Goal: Use online tool/utility

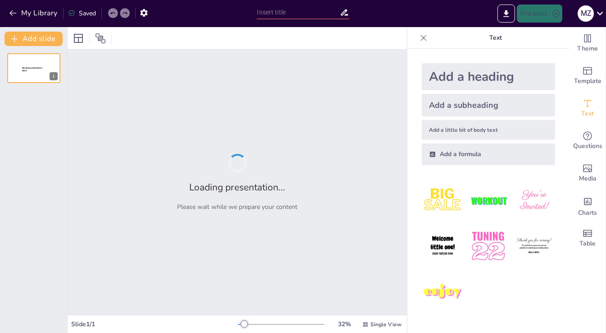
type input "Imported SELECCION MEDICA.pptx"
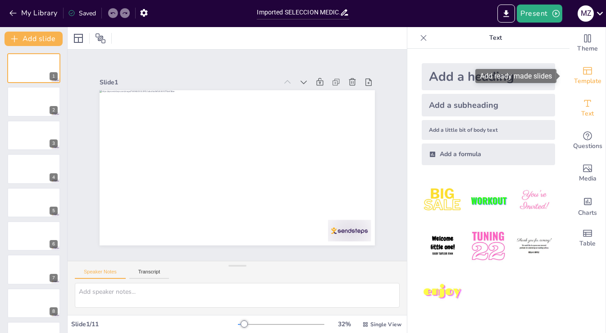
click at [586, 75] on icon "Add ready made slides" at bounding box center [587, 70] width 11 height 11
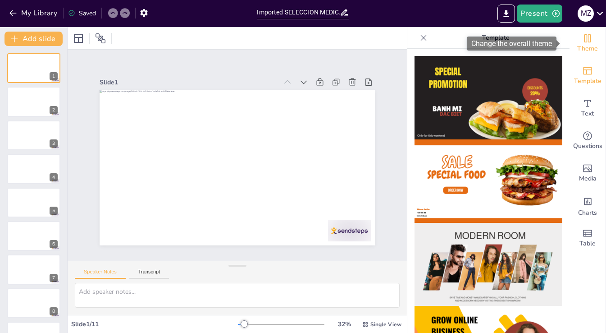
click at [582, 39] on icon "Change the overall theme" at bounding box center [587, 38] width 11 height 11
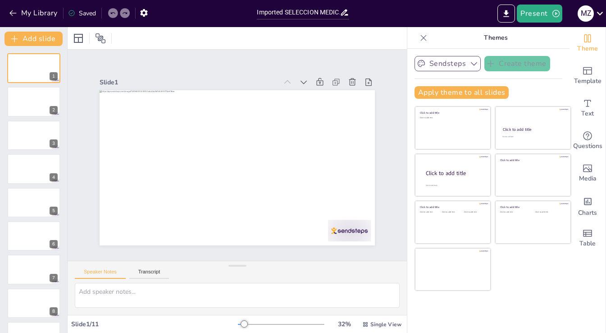
click at [458, 61] on button "Sendsteps" at bounding box center [448, 63] width 66 height 15
click at [561, 63] on div "Sendsteps Create theme Sendsteps Themes Sendsteps Apply theme to all slides Cli…" at bounding box center [489, 191] width 162 height 284
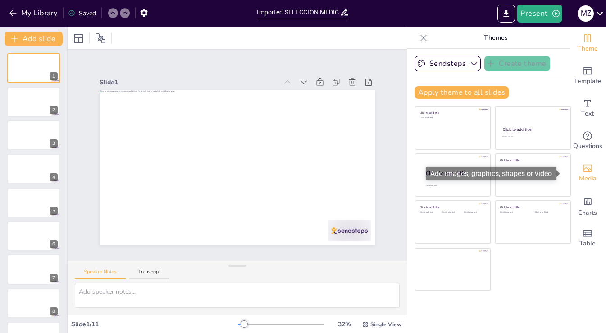
click at [583, 177] on span "Media" at bounding box center [588, 179] width 18 height 10
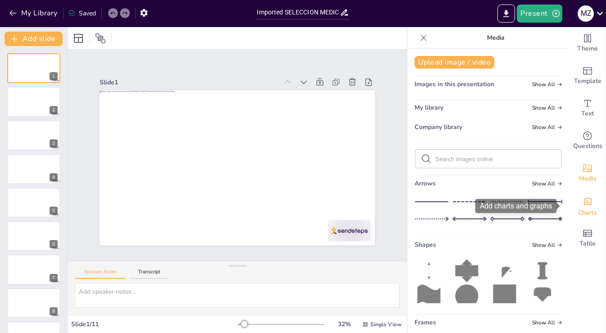
click at [584, 208] on span "Charts" at bounding box center [587, 213] width 19 height 10
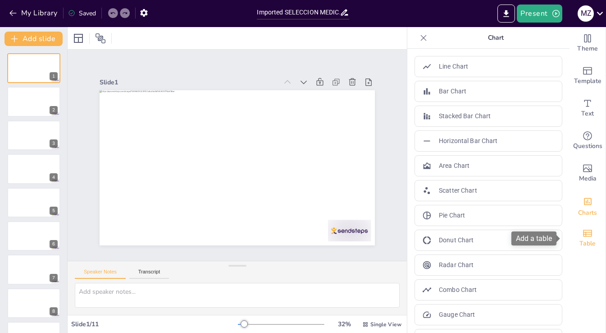
click at [583, 226] on div "Table" at bounding box center [588, 238] width 36 height 32
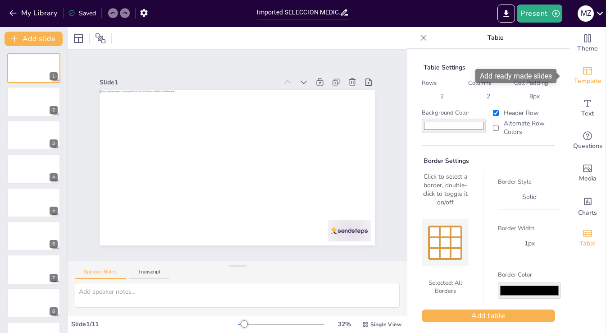
click at [586, 72] on icon "Add ready made slides" at bounding box center [587, 70] width 11 height 11
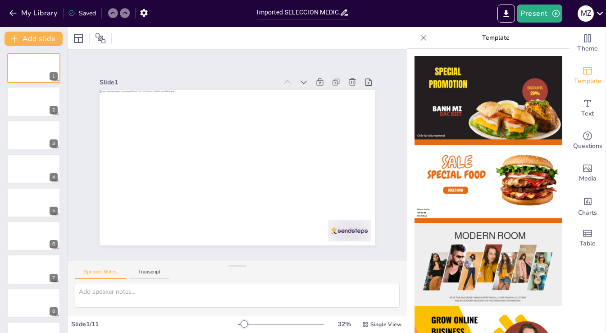
click at [526, 89] on img at bounding box center [489, 97] width 148 height 83
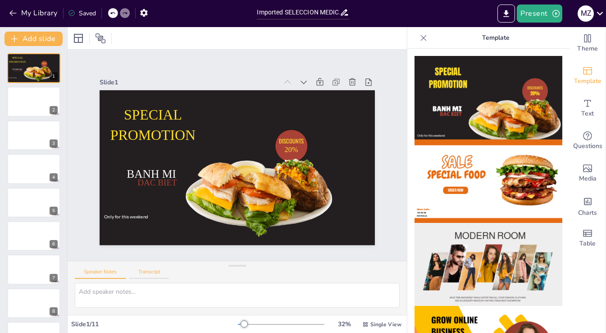
click at [153, 272] on button "Transcript" at bounding box center [149, 274] width 40 height 10
